Goal: Information Seeking & Learning: Check status

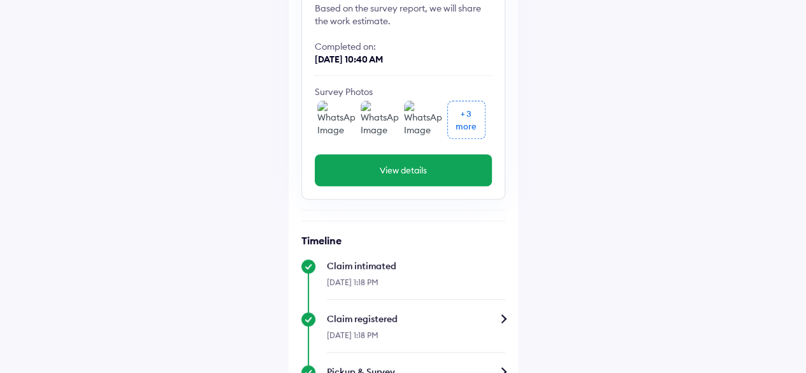
scroll to position [127, 0]
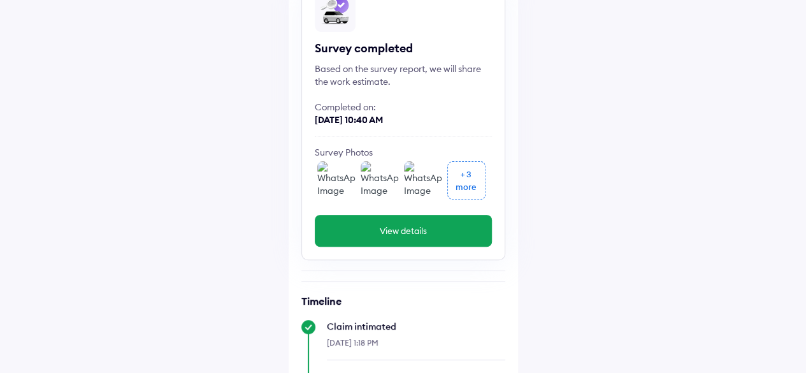
click at [422, 230] on button "View details" at bounding box center [403, 231] width 177 height 32
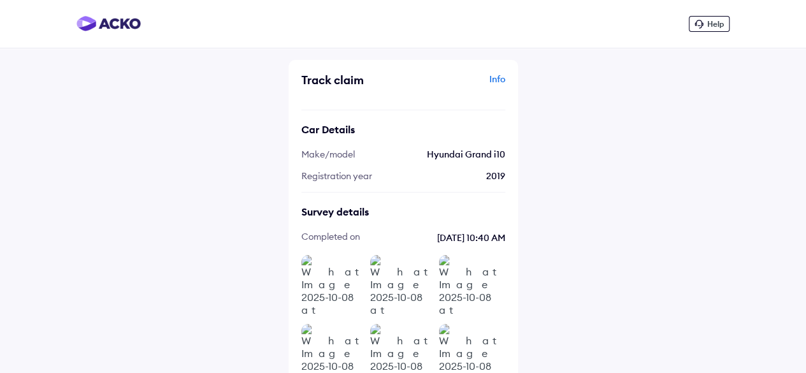
click at [337, 129] on div "Car Details" at bounding box center [404, 129] width 204 height 13
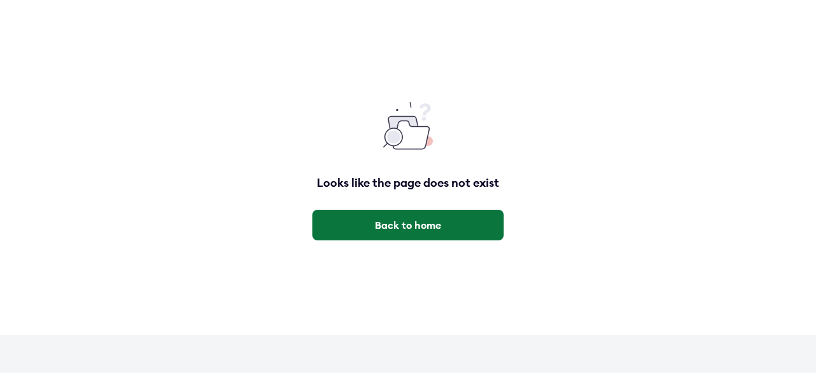
click at [390, 214] on button "Back to home" at bounding box center [407, 225] width 191 height 31
click at [412, 223] on button "Back to home" at bounding box center [407, 225] width 191 height 31
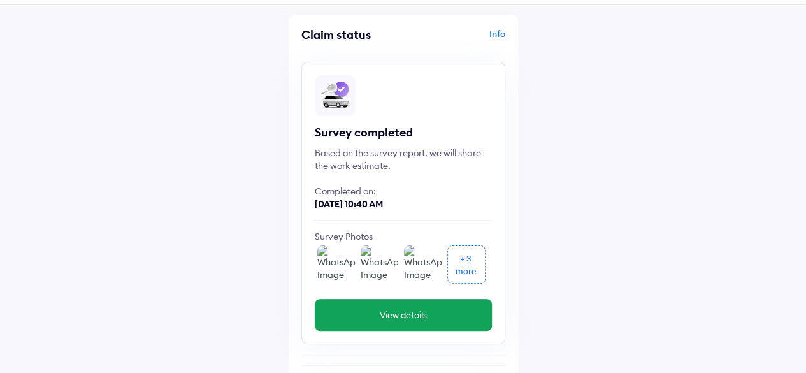
scroll to position [64, 0]
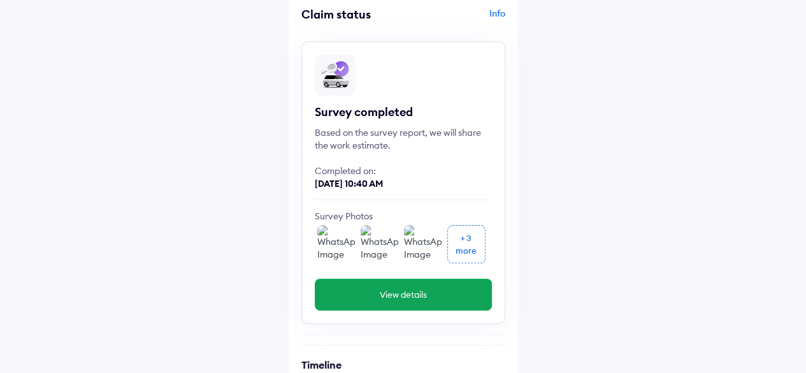
click at [470, 247] on div "more" at bounding box center [466, 250] width 21 height 13
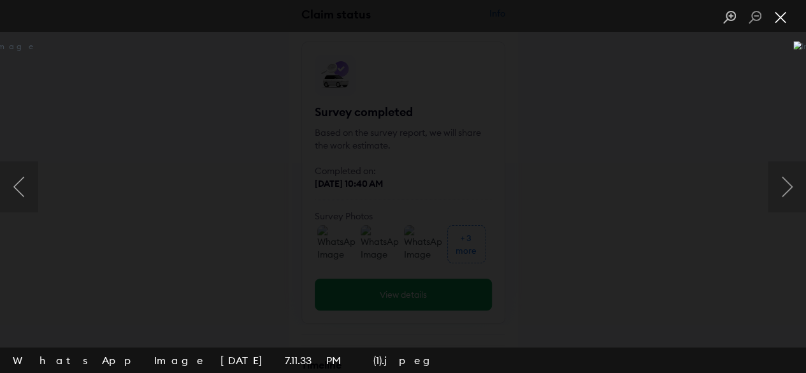
click at [790, 24] on button "Close lightbox" at bounding box center [780, 17] width 25 height 22
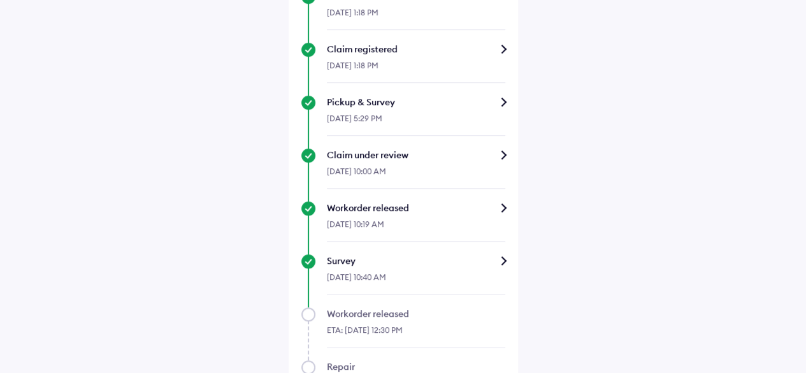
scroll to position [637, 0]
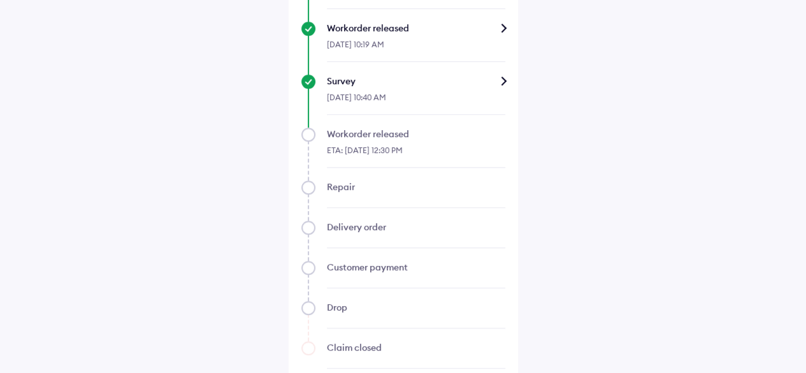
click at [417, 39] on div "08-Oct-2025, 10:19 AM" at bounding box center [416, 47] width 178 height 27
click at [497, 25] on div "Workorder released" at bounding box center [416, 28] width 178 height 13
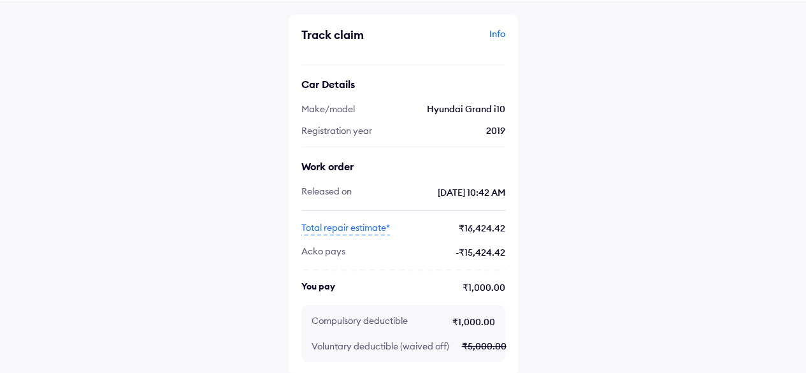
scroll to position [46, 0]
click at [340, 230] on span "Total repair estimate*" at bounding box center [346, 228] width 89 height 14
